Goal: Check status: Check status

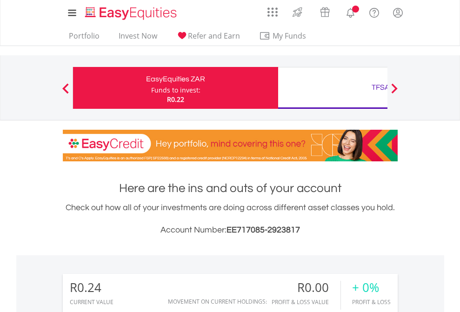
scroll to position [89, 146]
click at [151, 88] on div "Funds to invest:" at bounding box center [175, 90] width 49 height 9
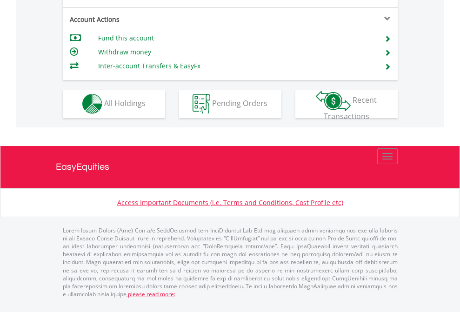
scroll to position [870, 0]
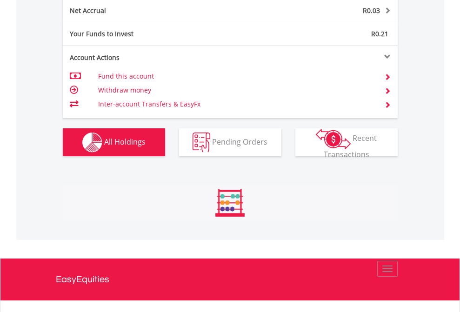
scroll to position [943, 0]
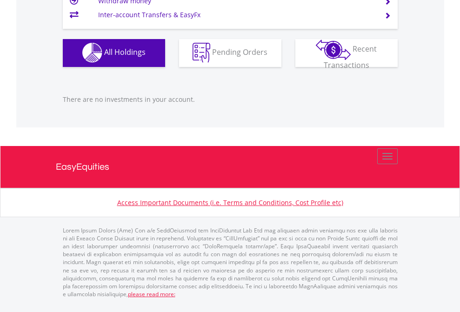
scroll to position [921, 0]
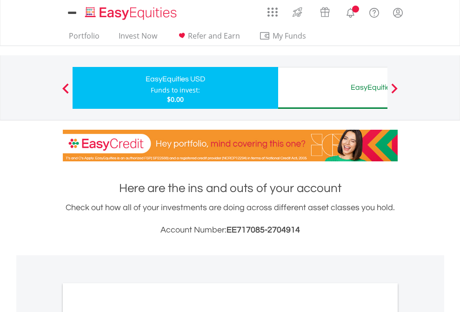
scroll to position [559, 0]
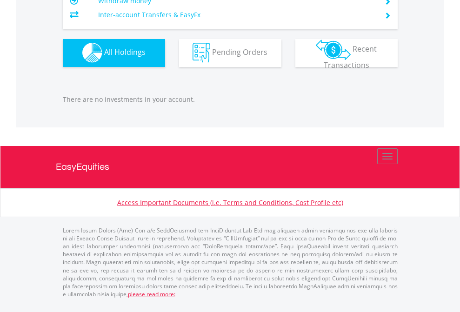
scroll to position [67, 0]
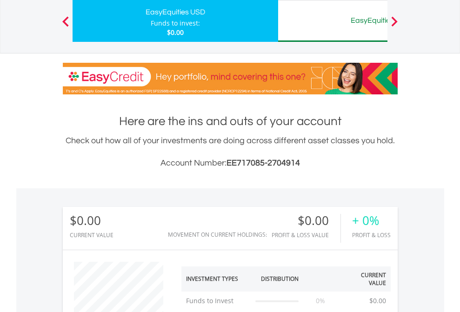
click at [333, 21] on div "EasyEquities AUD" at bounding box center [381, 20] width 194 height 13
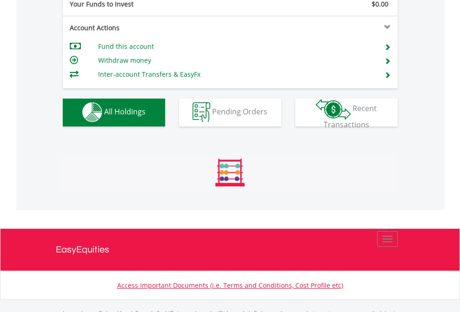
scroll to position [921, 0]
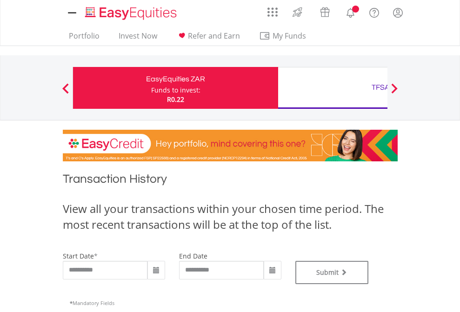
type input "**********"
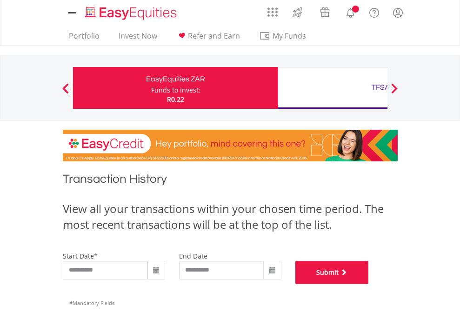
click at [369, 284] on button "Submit" at bounding box center [331, 272] width 73 height 23
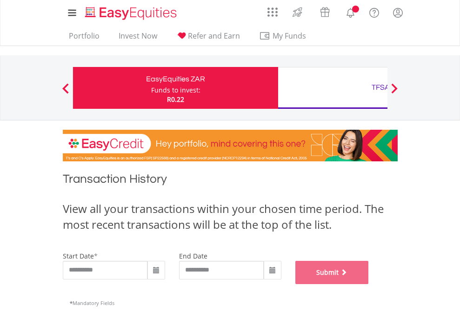
scroll to position [377, 0]
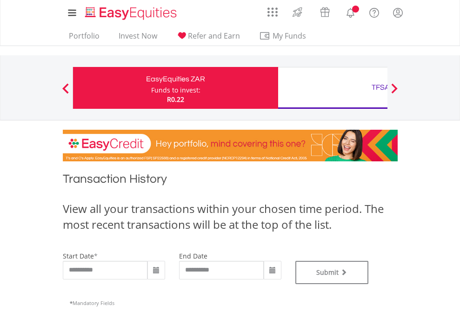
click at [333, 88] on div "TFSA" at bounding box center [381, 87] width 194 height 13
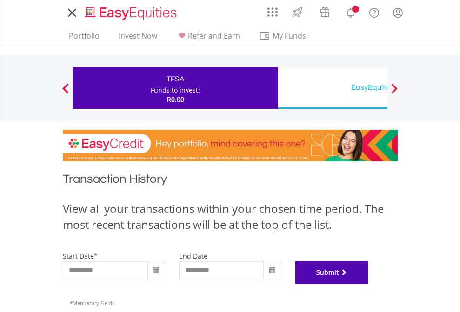
click at [369, 284] on button "Submit" at bounding box center [331, 272] width 73 height 23
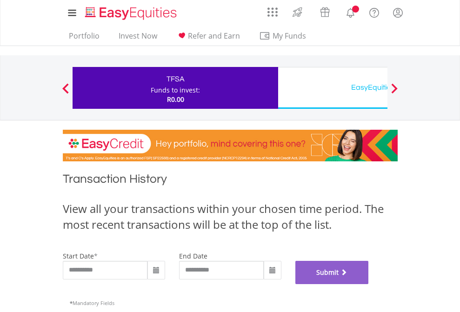
scroll to position [377, 0]
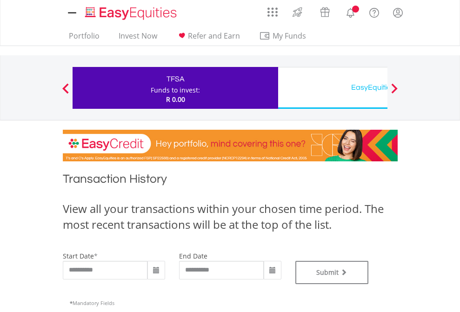
click at [333, 88] on div "EasyEquities USD" at bounding box center [381, 87] width 194 height 13
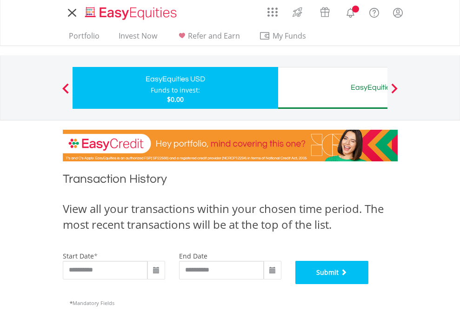
click at [369, 284] on button "Submit" at bounding box center [331, 272] width 73 height 23
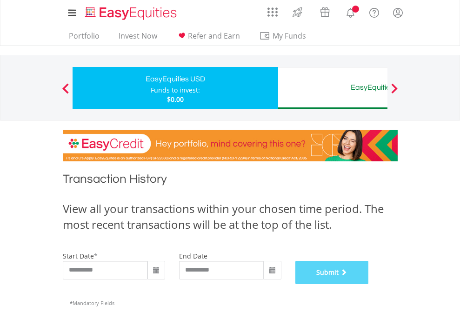
scroll to position [377, 0]
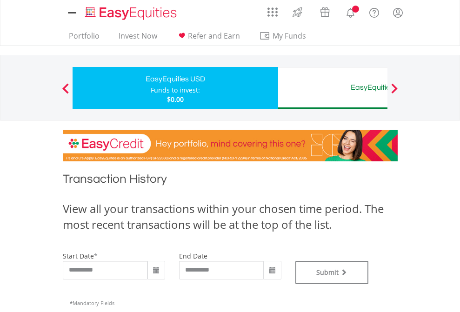
click at [333, 88] on div "EasyEquities AUD" at bounding box center [381, 87] width 194 height 13
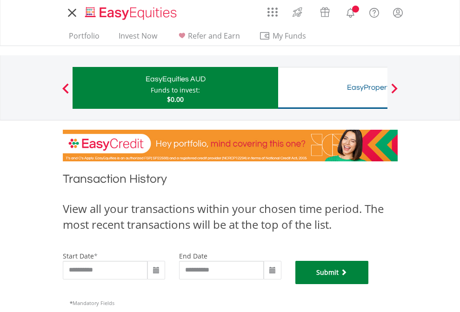
click at [369, 284] on button "Submit" at bounding box center [331, 272] width 73 height 23
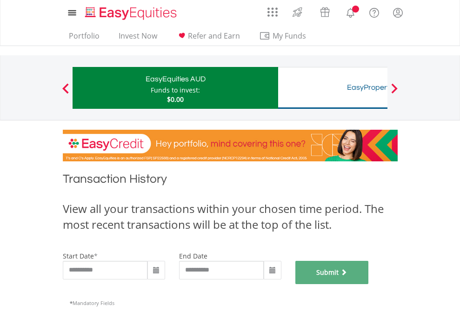
scroll to position [377, 0]
